Goal: Check status: Check status

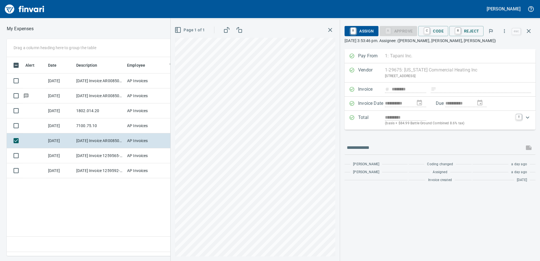
scroll to position [190, 377]
click at [531, 30] on icon "button" at bounding box center [528, 31] width 7 height 7
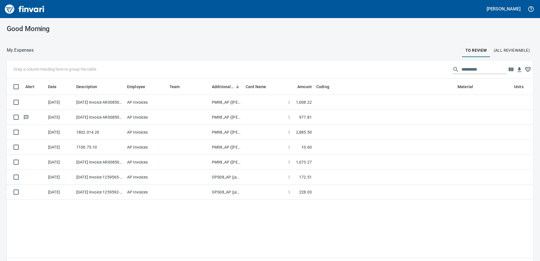
scroll to position [190, 518]
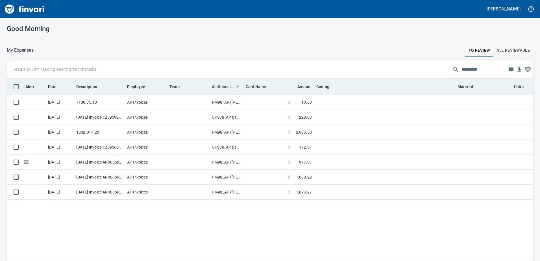
click at [227, 86] on span "Additional Reviewer" at bounding box center [223, 86] width 22 height 7
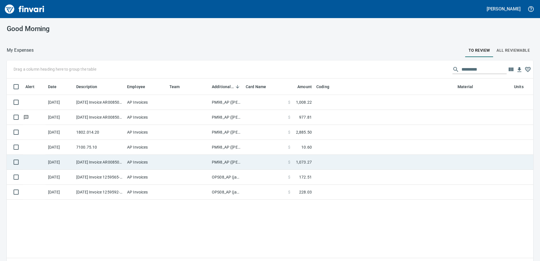
click at [223, 162] on td "PM98_AP ([PERSON_NAME], [PERSON_NAME])" at bounding box center [227, 162] width 34 height 15
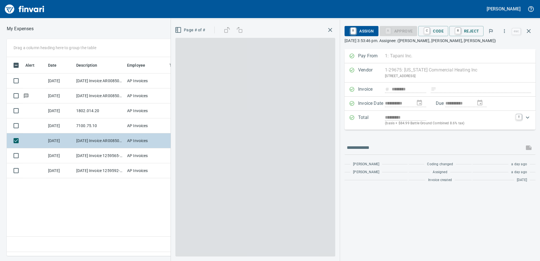
scroll to position [190, 381]
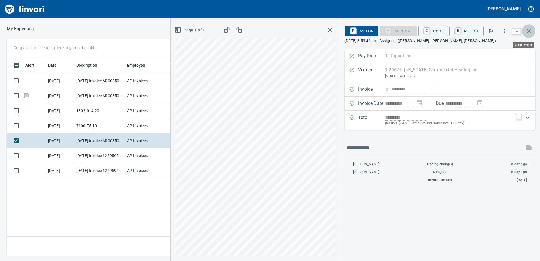
click at [528, 33] on icon "button" at bounding box center [528, 31] width 7 height 7
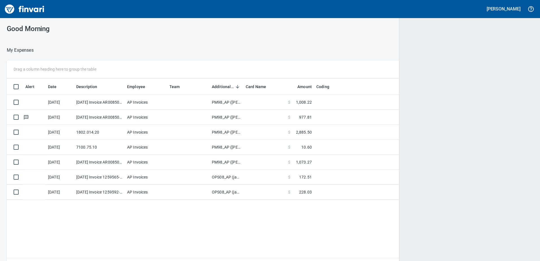
scroll to position [1, 1]
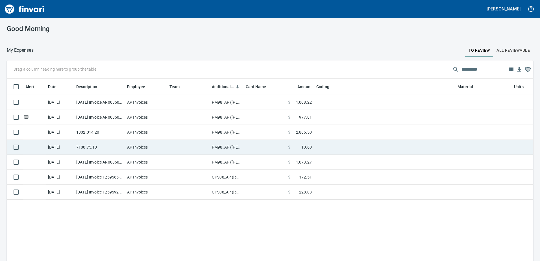
click at [222, 146] on td "PM98_AP ([PERSON_NAME], [PERSON_NAME])" at bounding box center [227, 147] width 34 height 15
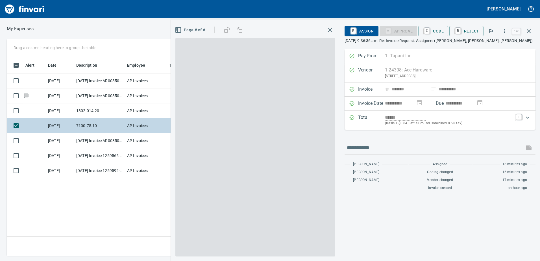
scroll to position [190, 381]
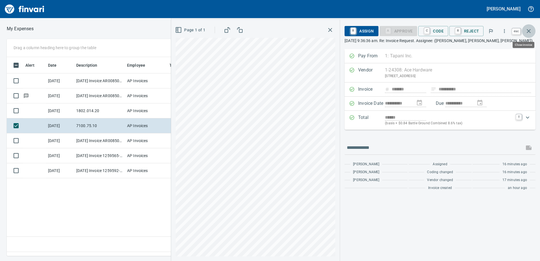
click at [532, 30] on icon "button" at bounding box center [528, 31] width 7 height 7
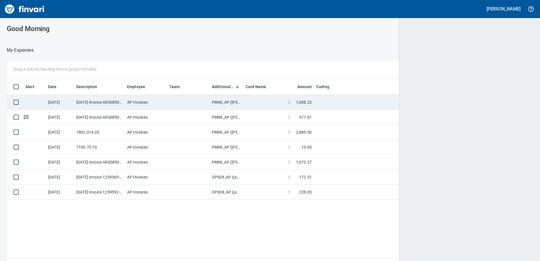
scroll to position [190, 517]
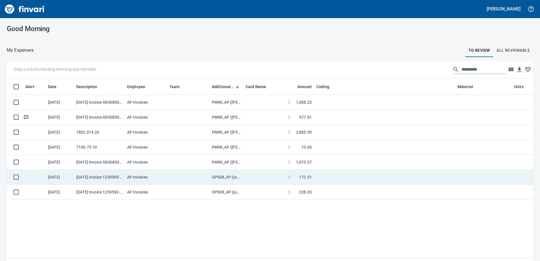
click at [222, 177] on td "OPS08_AP (janettep, samr)" at bounding box center [227, 177] width 34 height 15
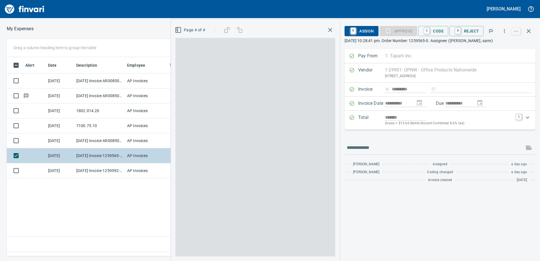
scroll to position [190, 381]
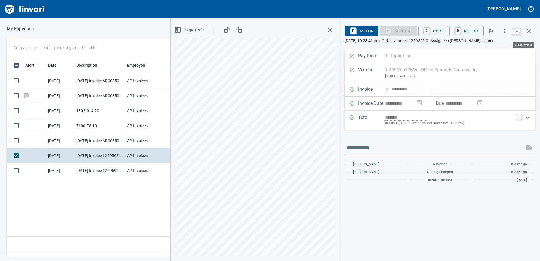
click at [528, 29] on icon "button" at bounding box center [528, 31] width 7 height 7
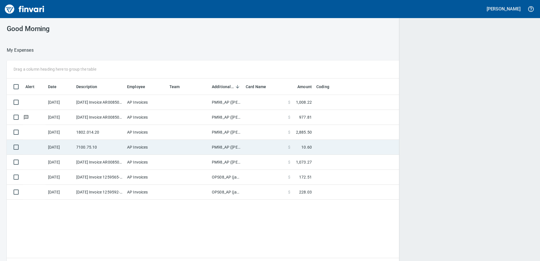
scroll to position [1, 1]
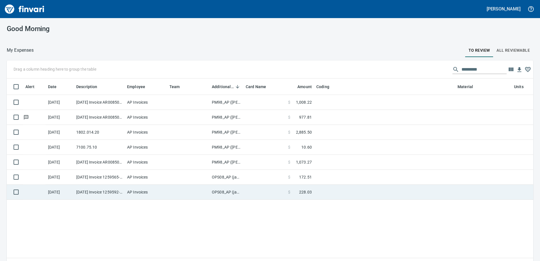
click at [227, 192] on td "OPS08_AP (janettep, samr)" at bounding box center [227, 192] width 34 height 15
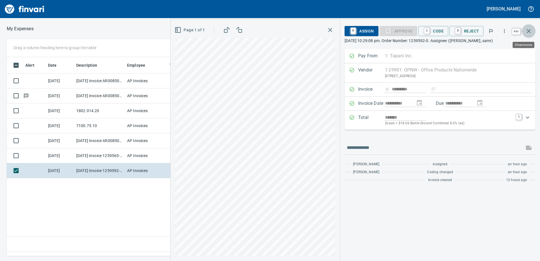
click at [528, 31] on icon "button" at bounding box center [528, 31] width 7 height 7
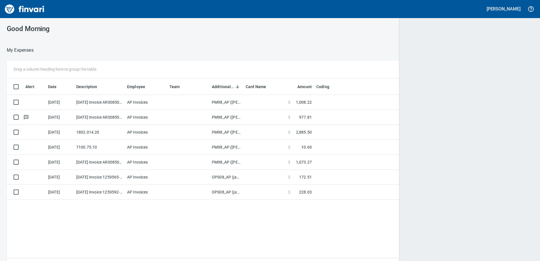
scroll to position [190, 517]
